Goal: Task Accomplishment & Management: Manage account settings

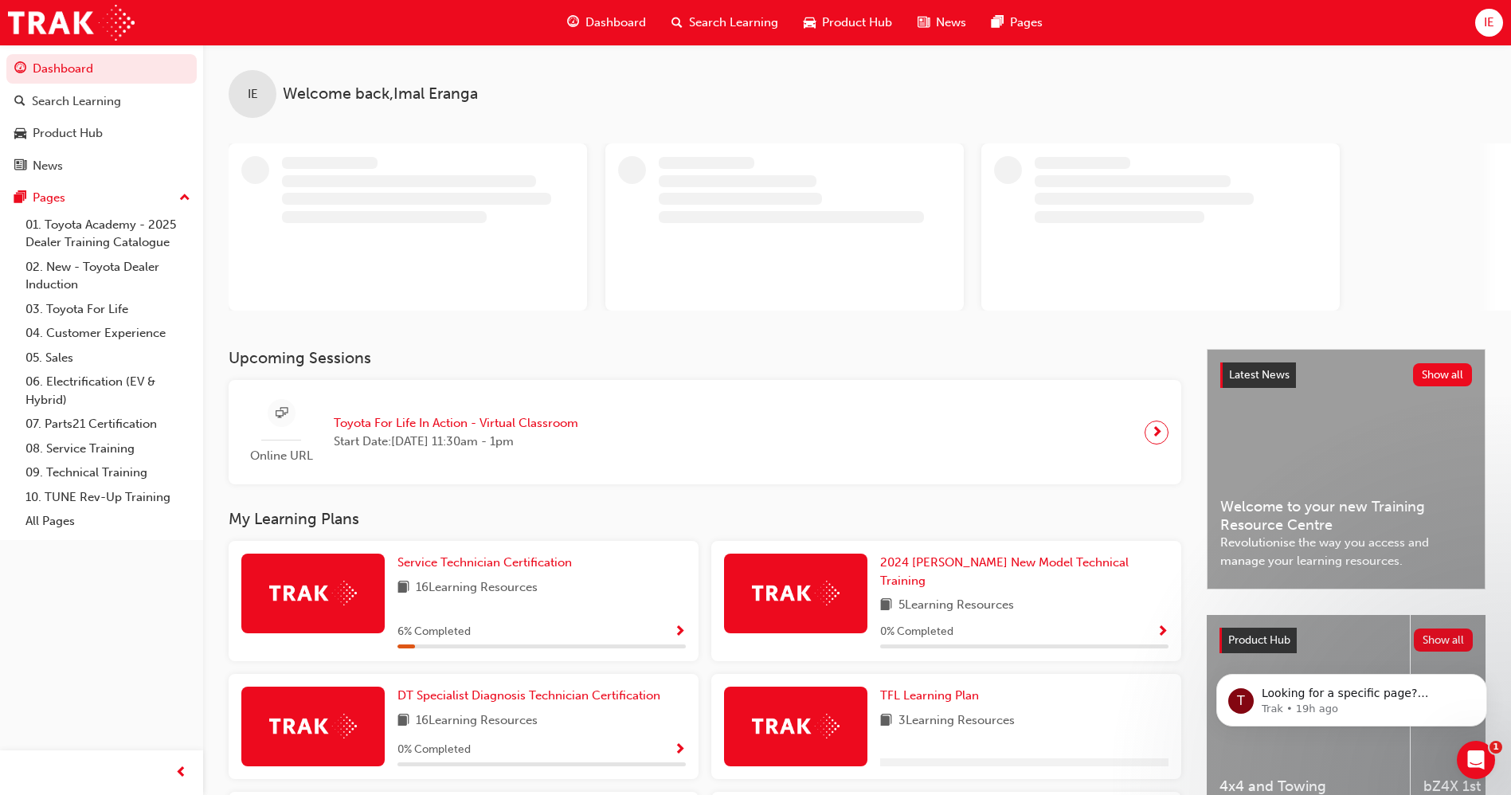
click at [1490, 22] on span "IE" at bounding box center [1489, 23] width 10 height 18
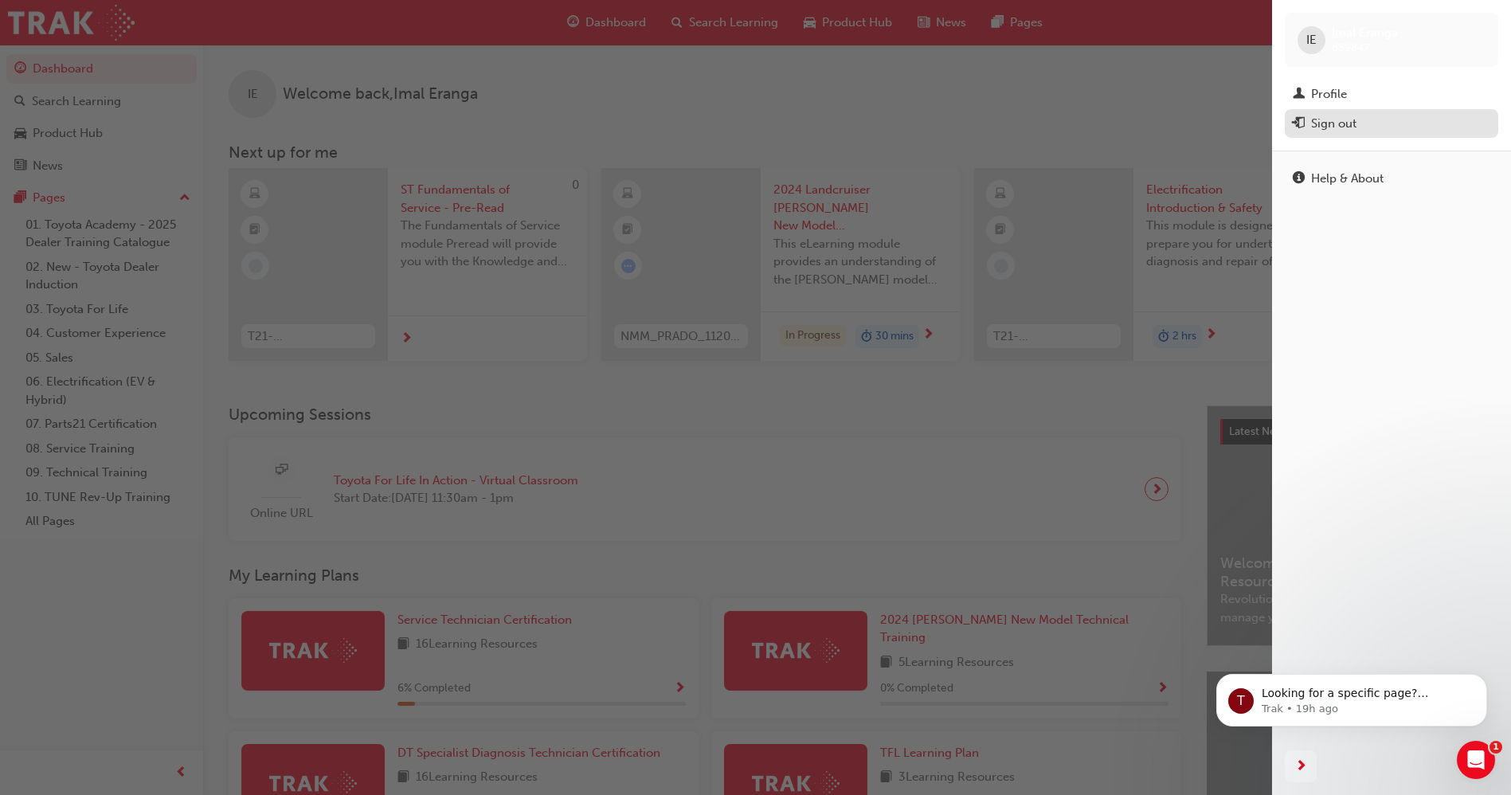
click at [1341, 116] on div "Sign out" at bounding box center [1333, 124] width 45 height 18
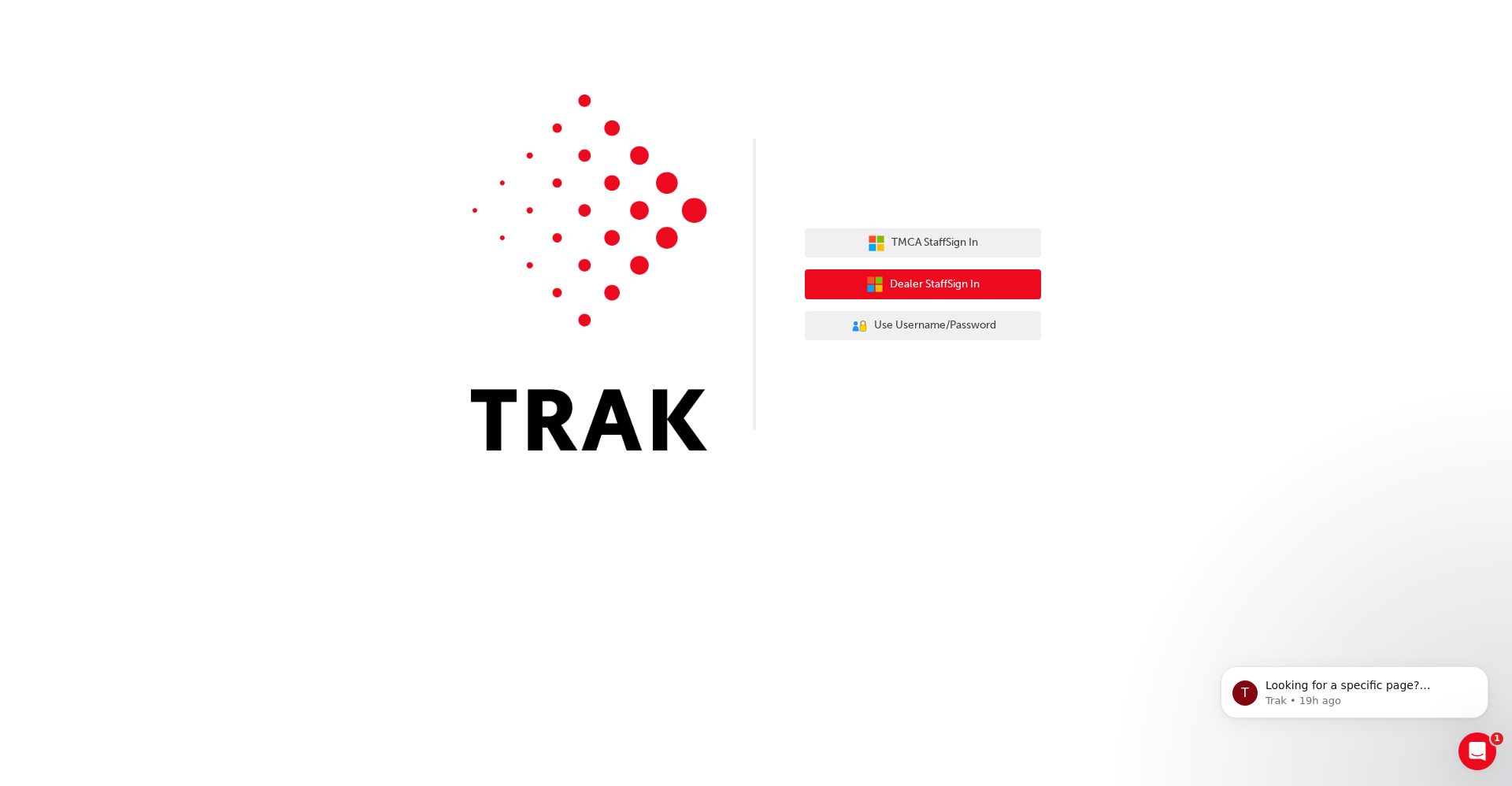
click at [932, 284] on span "Dealer Staff Sign In" at bounding box center [934, 285] width 90 height 18
